Goal: Information Seeking & Learning: Check status

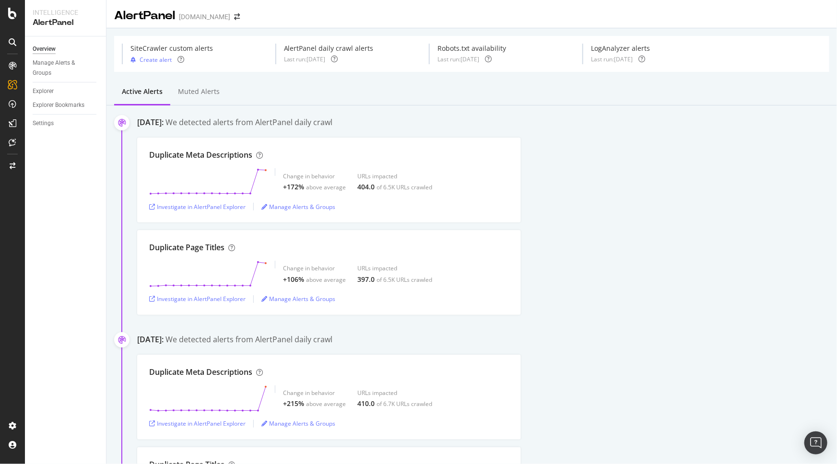
click at [205, 97] on div "Muted alerts" at bounding box center [198, 92] width 57 height 26
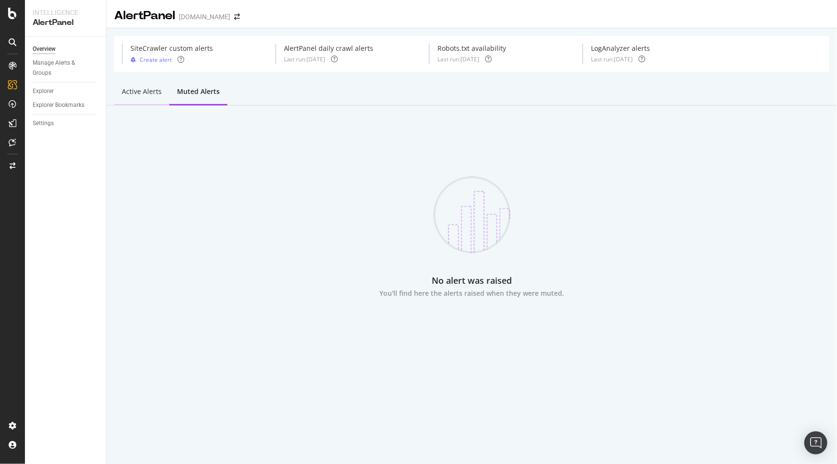
click at [140, 96] on div "Active alerts" at bounding box center [142, 92] width 40 height 10
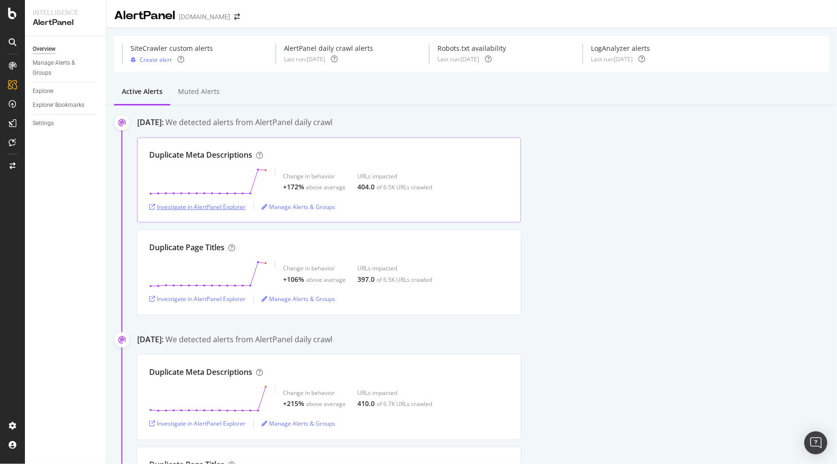
click at [190, 204] on div "Investigate in AlertPanel Explorer" at bounding box center [197, 207] width 96 height 8
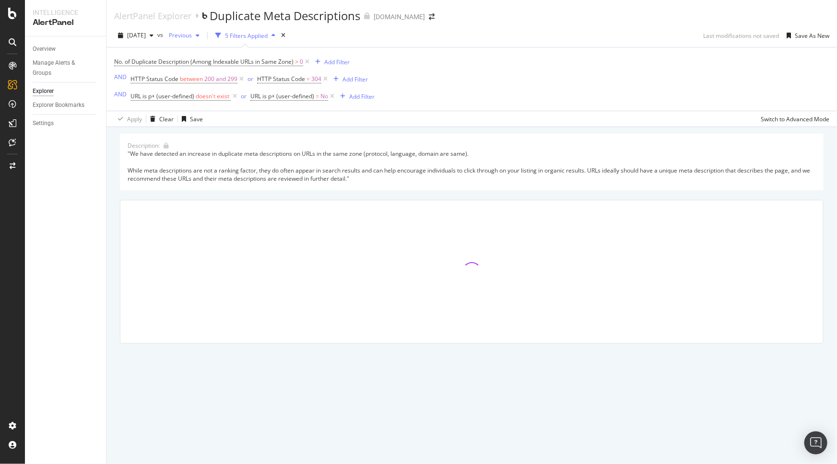
click at [192, 34] on span "Previous" at bounding box center [178, 35] width 27 height 8
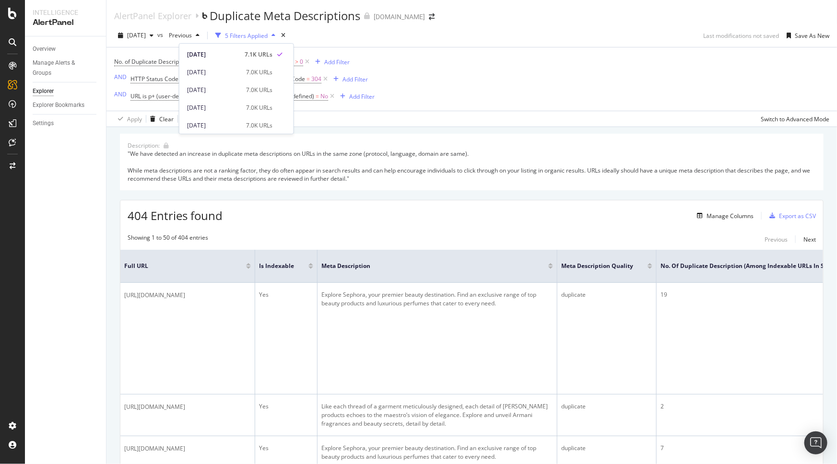
click at [510, 85] on div "No. of Duplicate Description (Among Indexable URLs in Same Zone) > 0 Add Filter…" at bounding box center [471, 78] width 715 height 63
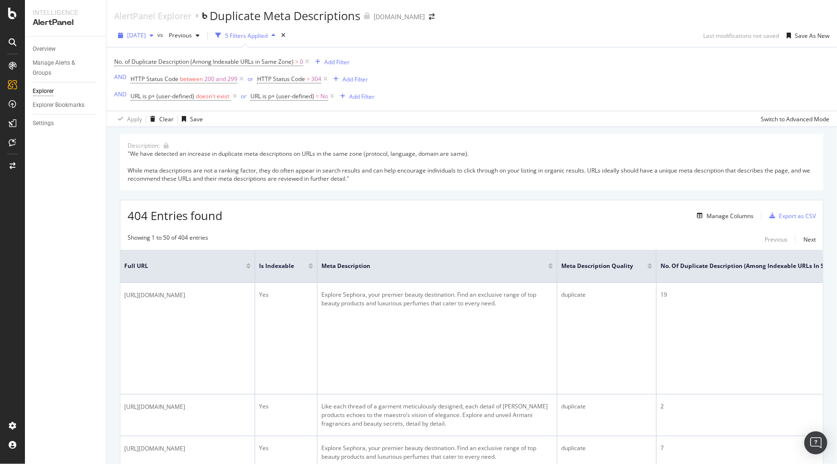
click at [157, 36] on div "button" at bounding box center [152, 36] width 12 height 6
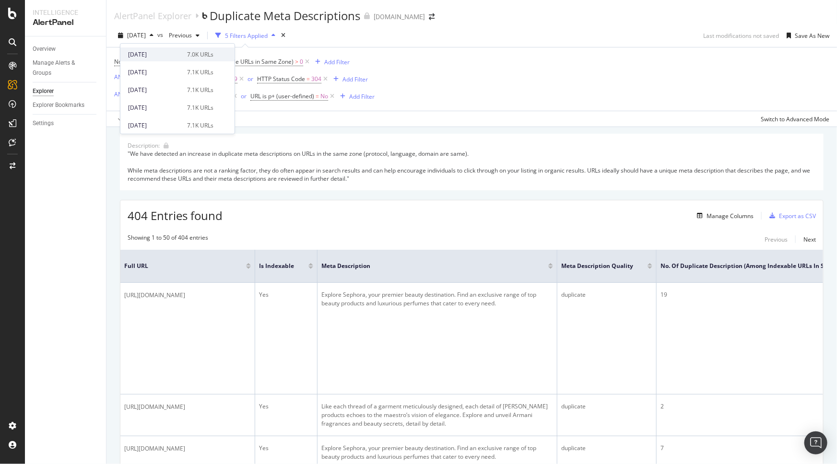
click at [165, 52] on div "2025 Sep. 30th" at bounding box center [154, 54] width 53 height 9
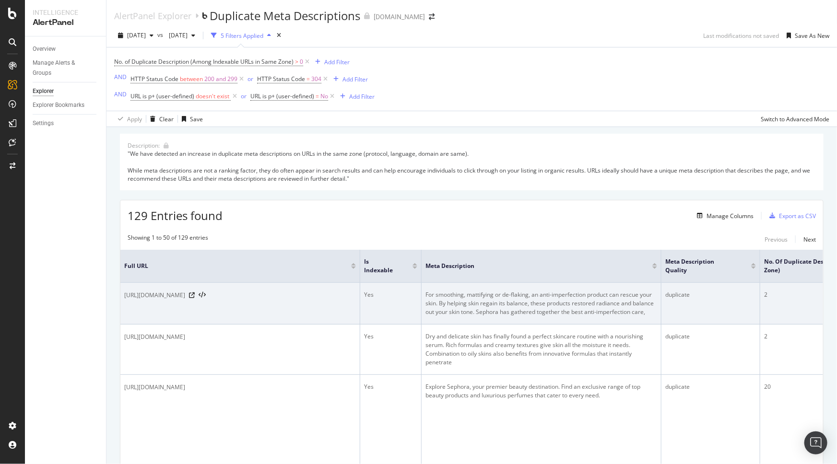
drag, startPoint x: 336, startPoint y: 295, endPoint x: 124, endPoint y: 293, distance: 211.9
click at [124, 293] on div "https://www.sephora.me/sa-en/shop/skincare/shop-by-concern/acne-blemish/C441" at bounding box center [240, 296] width 232 height 10
drag, startPoint x: 152, startPoint y: 308, endPoint x: 123, endPoint y: 300, distance: 30.4
click at [123, 300] on td "https://www.sephora.me/sa-en/shop/skincare/shop-by-concern/acne-blemish/C441" at bounding box center [240, 304] width 240 height 42
copy span "https://www.sephora.me/sa-en/shop/skincare/shop-by-concern/acne-blemish/C441"
